Goal: Task Accomplishment & Management: Use online tool/utility

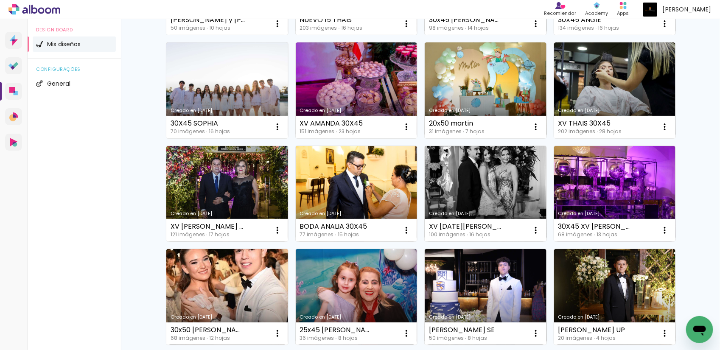
scroll to position [275, 0]
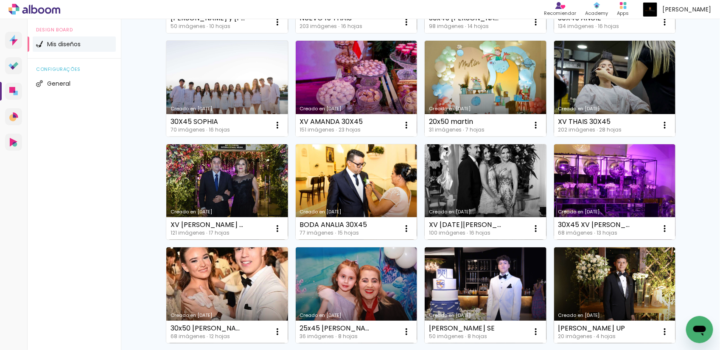
click at [696, 172] on div "Mis diseños Crea y gestiona tus diseños de álbum Crear un diseño Creado en [DAT…" at bounding box center [420, 196] width 599 height 902
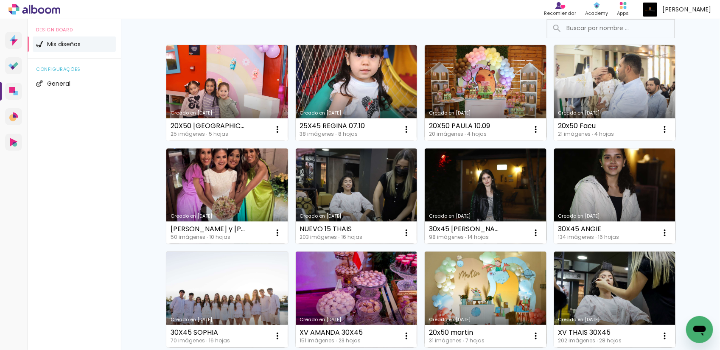
scroll to position [0, 0]
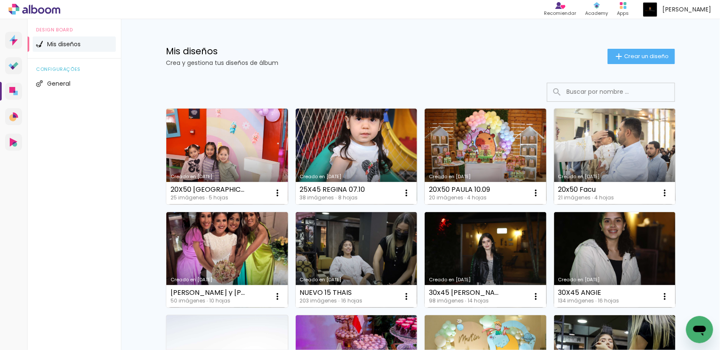
click at [121, 189] on div "Prosite Website + Landing pages Proof Prueba de fotos y álbumes Designbox Diseñ…" at bounding box center [60, 194] width 121 height 350
